Goal: Task Accomplishment & Management: Manage account settings

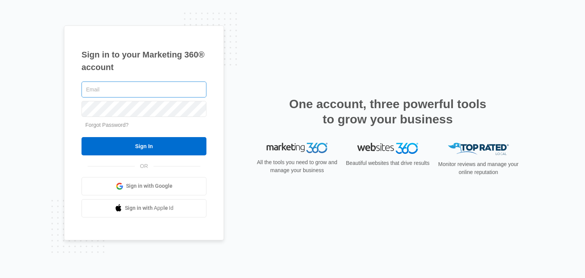
click at [117, 88] on input "text" at bounding box center [144, 90] width 125 height 16
click at [139, 189] on span "Sign in with Google" at bounding box center [149, 186] width 46 height 8
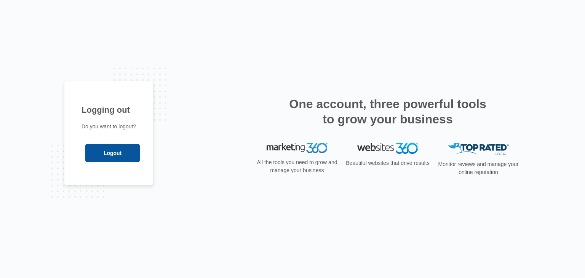
click at [116, 150] on input "Logout" at bounding box center [112, 153] width 54 height 18
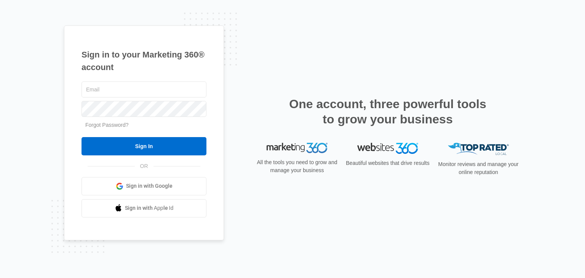
click at [148, 183] on span "Sign in with Google" at bounding box center [149, 186] width 46 height 8
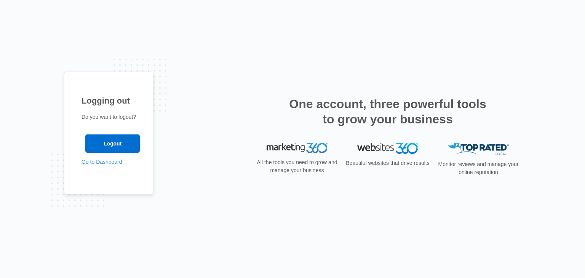
click at [130, 39] on div "Logging out Do you want to logout? Logout Go to Dashboard" at bounding box center [292, 139] width 585 height 278
click at [309, 147] on img at bounding box center [297, 148] width 61 height 11
click at [432, 100] on h2 "One account, three powerful tools to grow your business" at bounding box center [388, 111] width 202 height 30
click at [408, 152] on img at bounding box center [387, 148] width 61 height 11
click at [486, 153] on img at bounding box center [478, 149] width 61 height 13
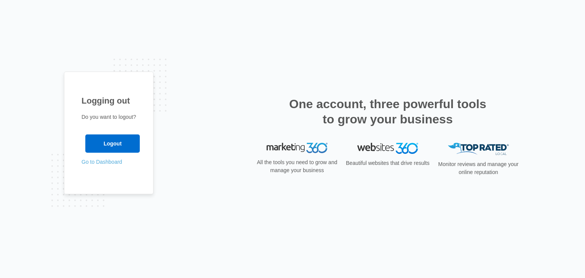
click at [98, 162] on link "Go to Dashboard" at bounding box center [102, 162] width 41 height 6
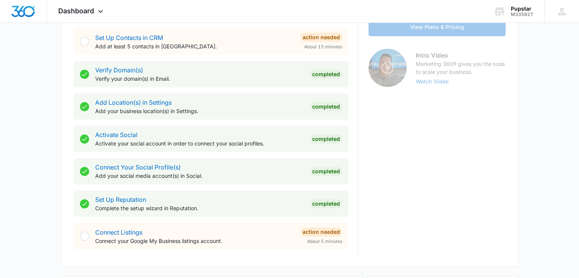
scroll to position [219, 0]
